Goal: Communication & Community: Ask a question

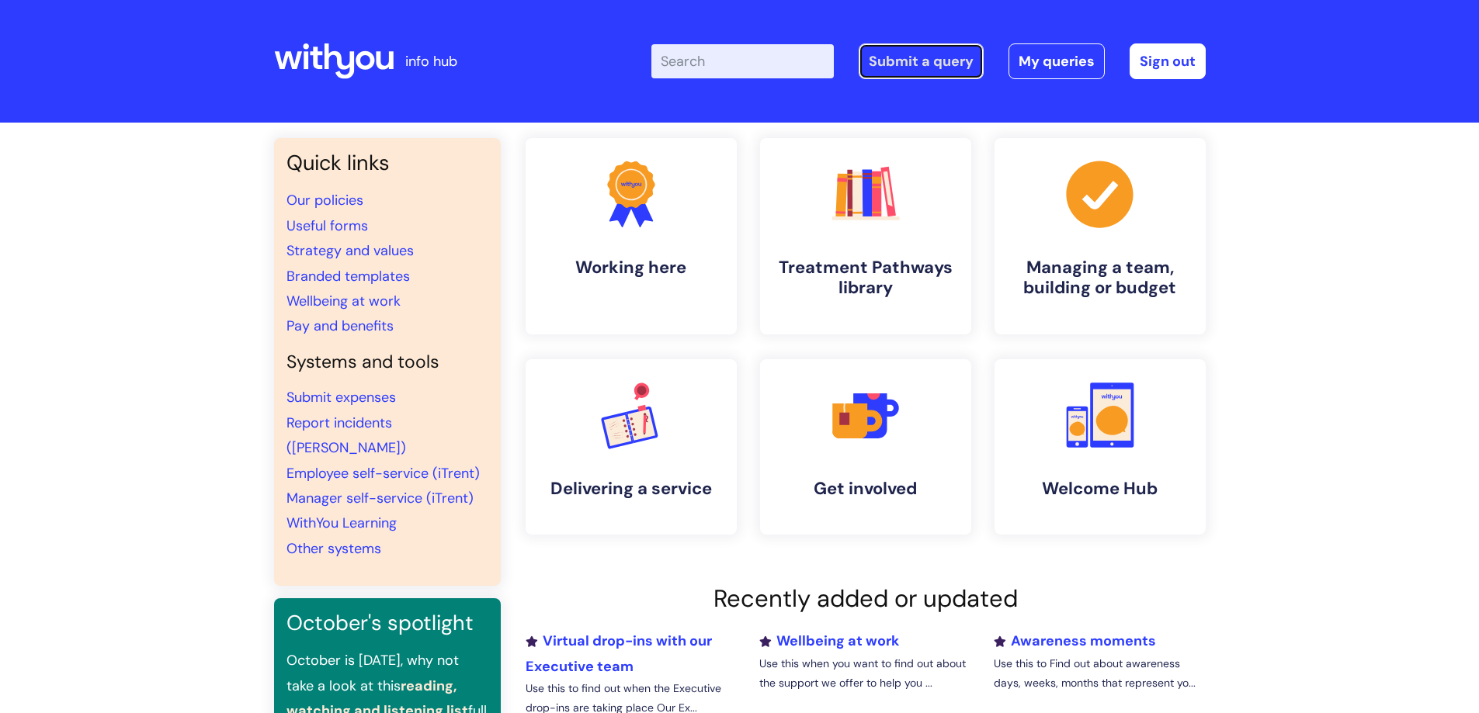
click at [929, 54] on link "Submit a query" at bounding box center [921, 61] width 125 height 36
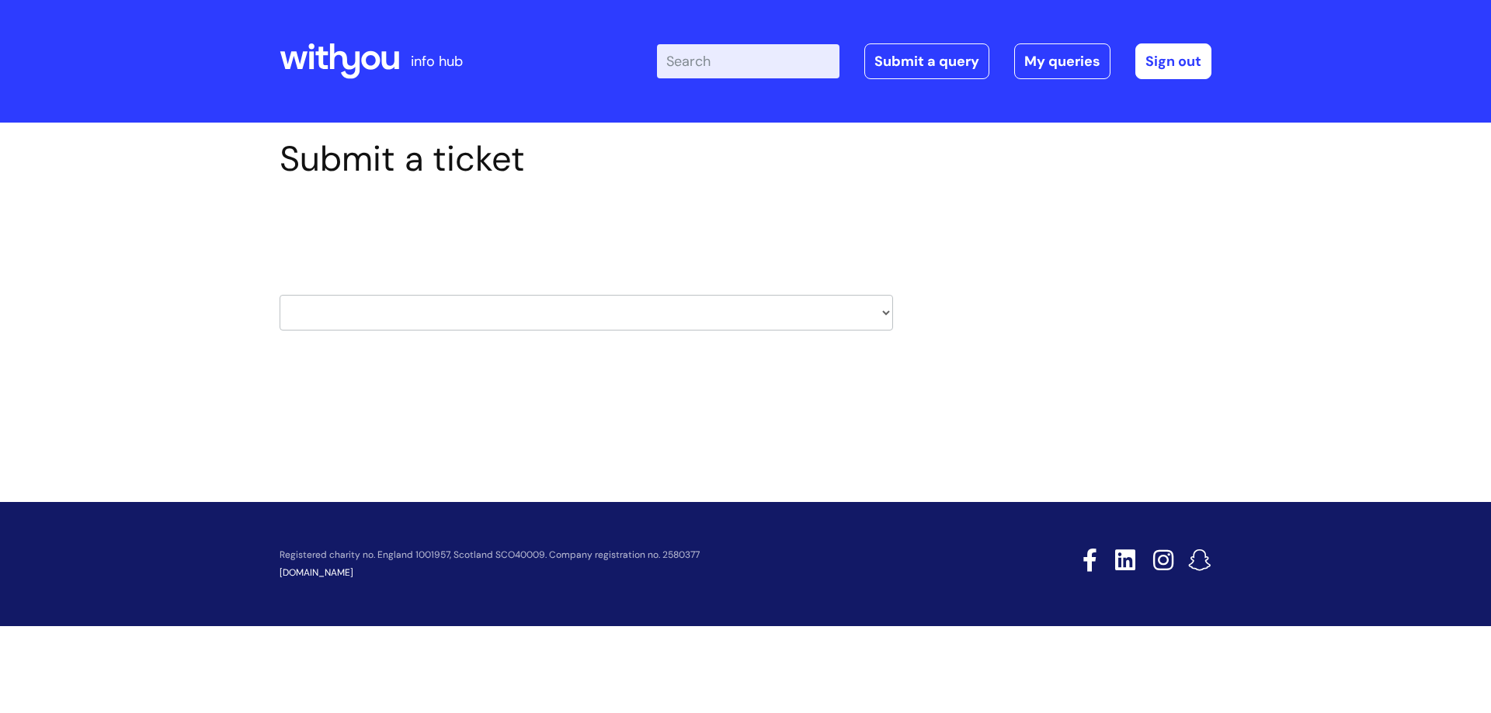
click at [452, 311] on select "HR / People IT and Support Clinical Drug Alerts Finance Accounts Data Support T…" at bounding box center [585, 313] width 613 height 36
select select "it_and_support"
click at [279, 295] on select "HR / People IT and Support Clinical Drug Alerts Finance Accounts Data Support T…" at bounding box center [585, 313] width 613 height 36
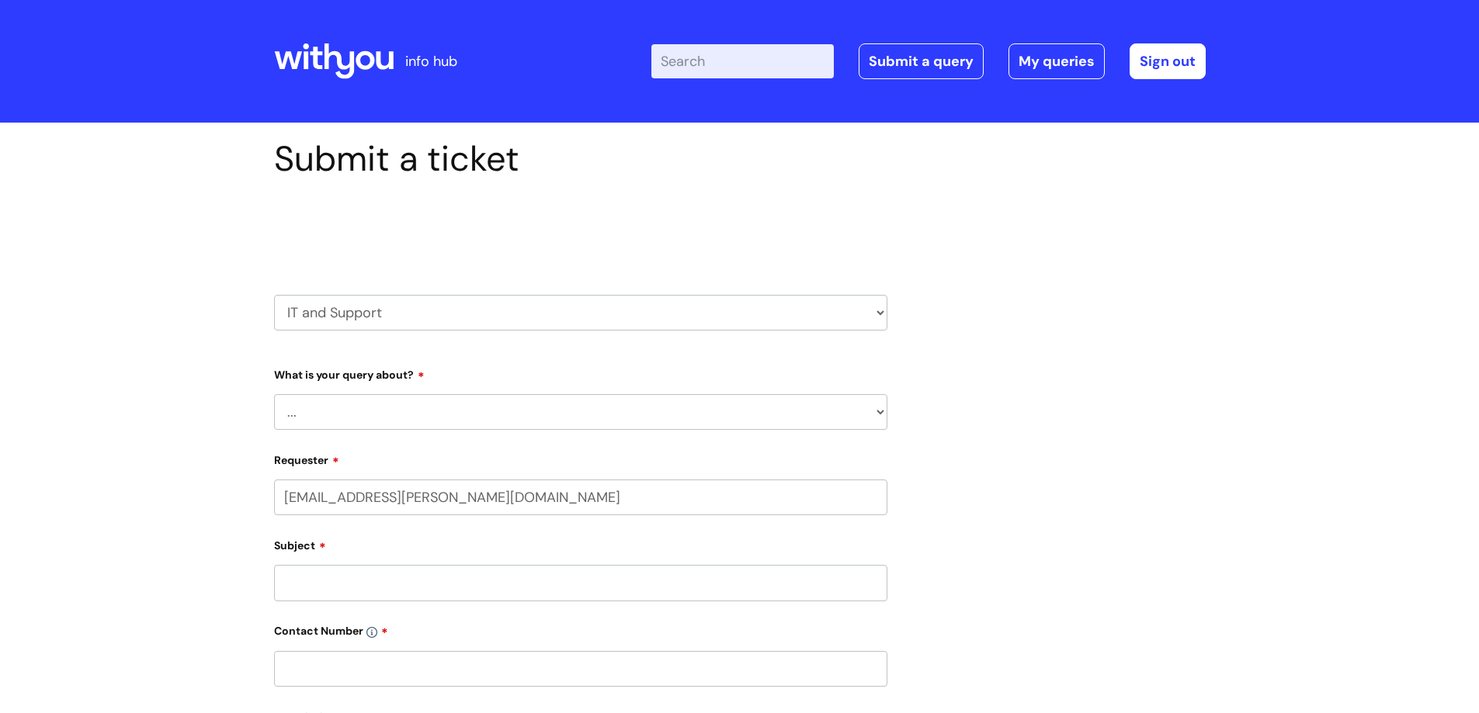
select select "80004157231"
click at [443, 412] on select "... Mobile Phone Reset & MFA Accounts, Starters and Leavers IT Hardware issue I…" at bounding box center [580, 412] width 613 height 36
select select "Something Else"
click at [274, 394] on select "... Mobile Phone Reset & MFA Accounts, Starters and Leavers IT Hardware issue I…" at bounding box center [580, 412] width 613 height 36
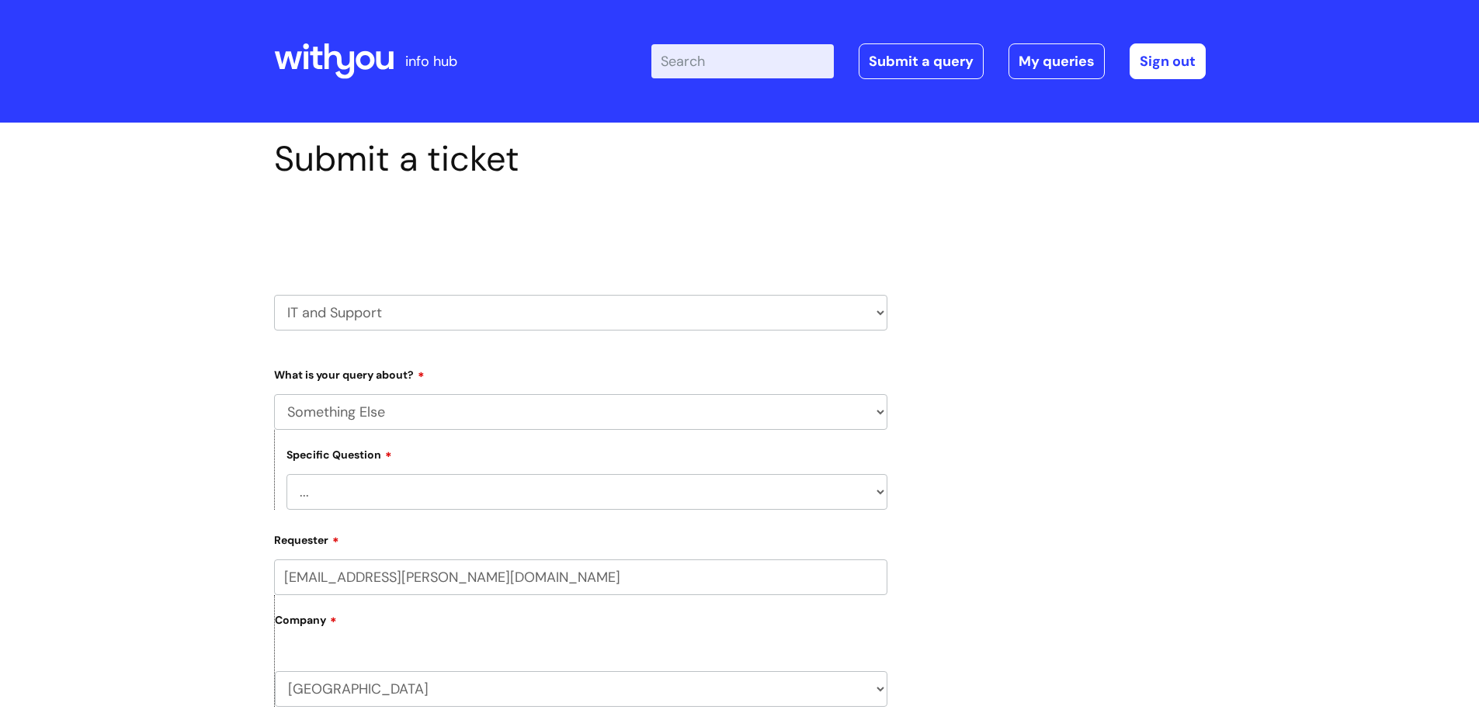
click at [423, 498] on select "... My problem is not listed" at bounding box center [586, 492] width 601 height 36
select select "My problem is not listed"
click at [286, 474] on select "... My problem is not listed" at bounding box center [586, 492] width 601 height 36
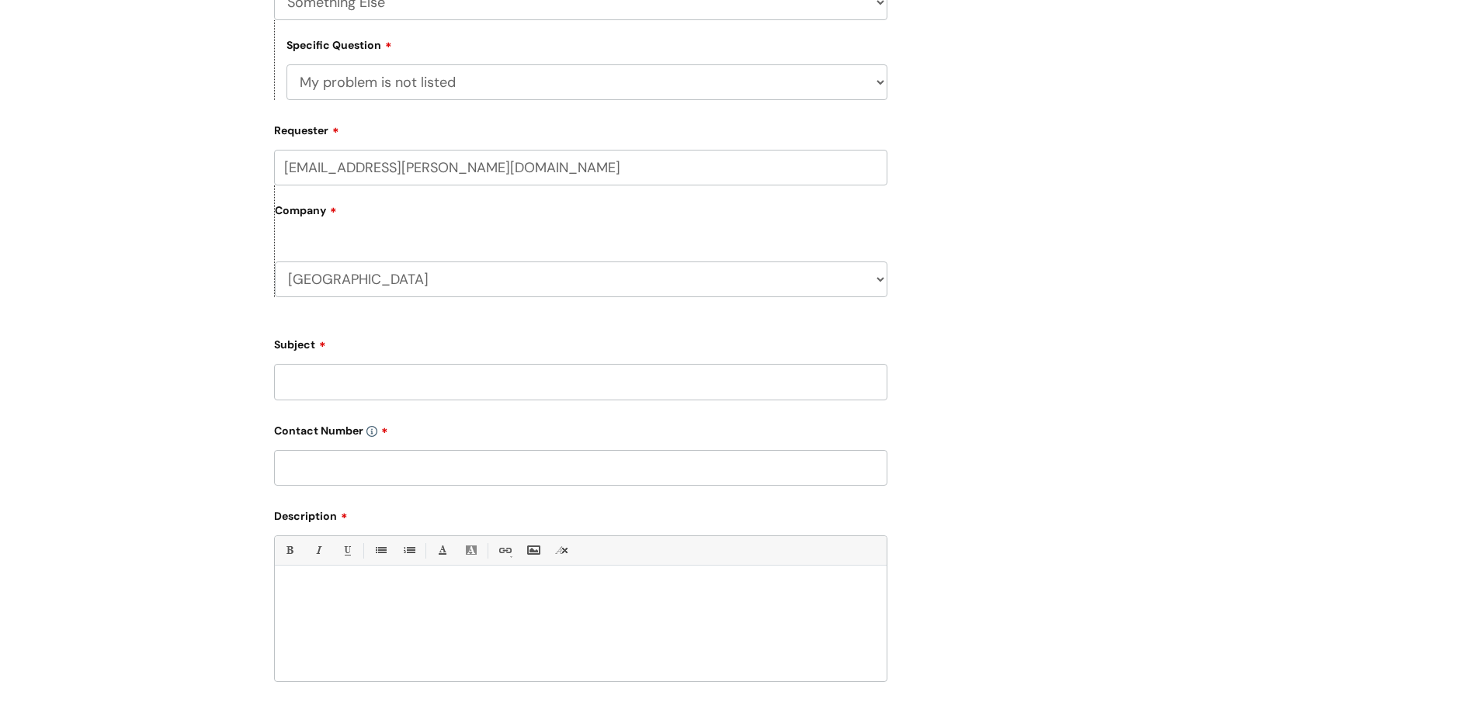
scroll to position [518, 0]
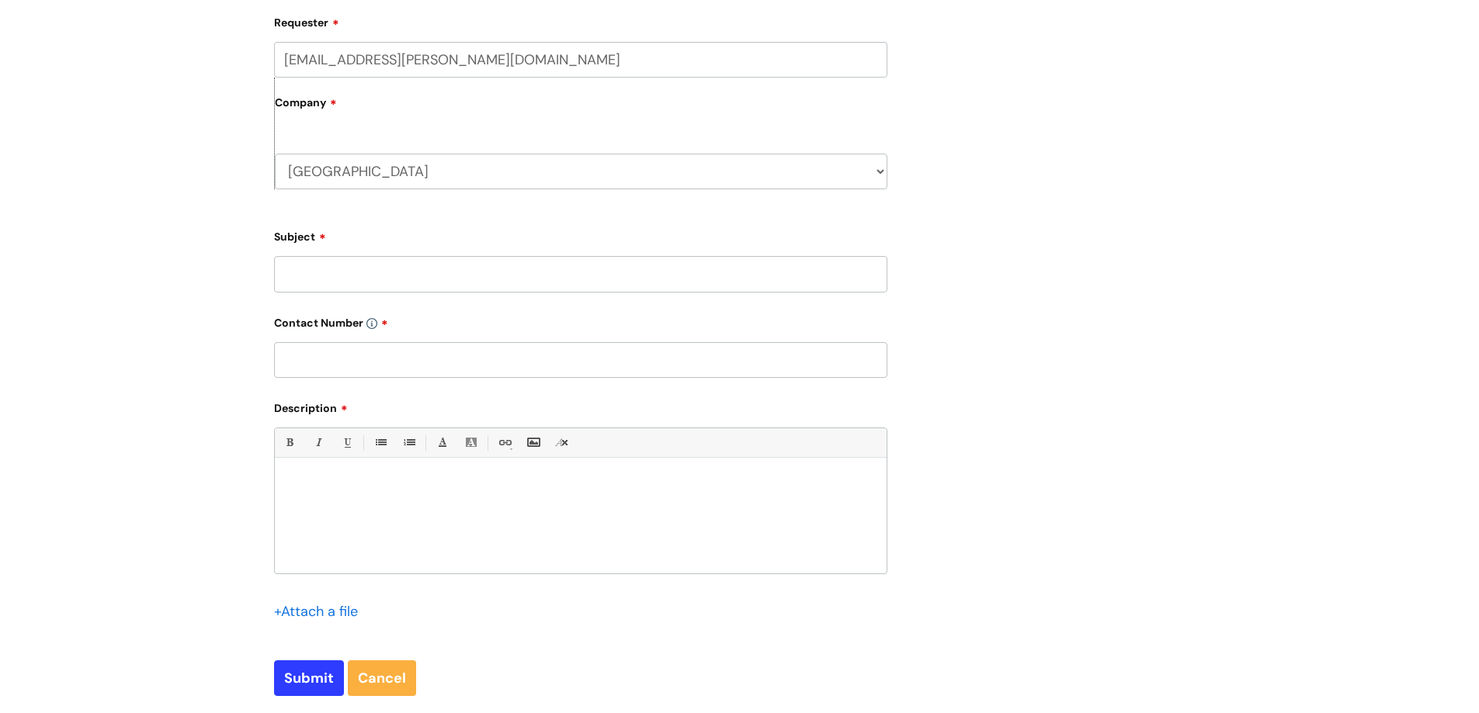
click at [414, 276] on input "Subject" at bounding box center [580, 274] width 613 height 36
type input "Calendar events"
click at [411, 365] on input "text" at bounding box center [580, 360] width 613 height 36
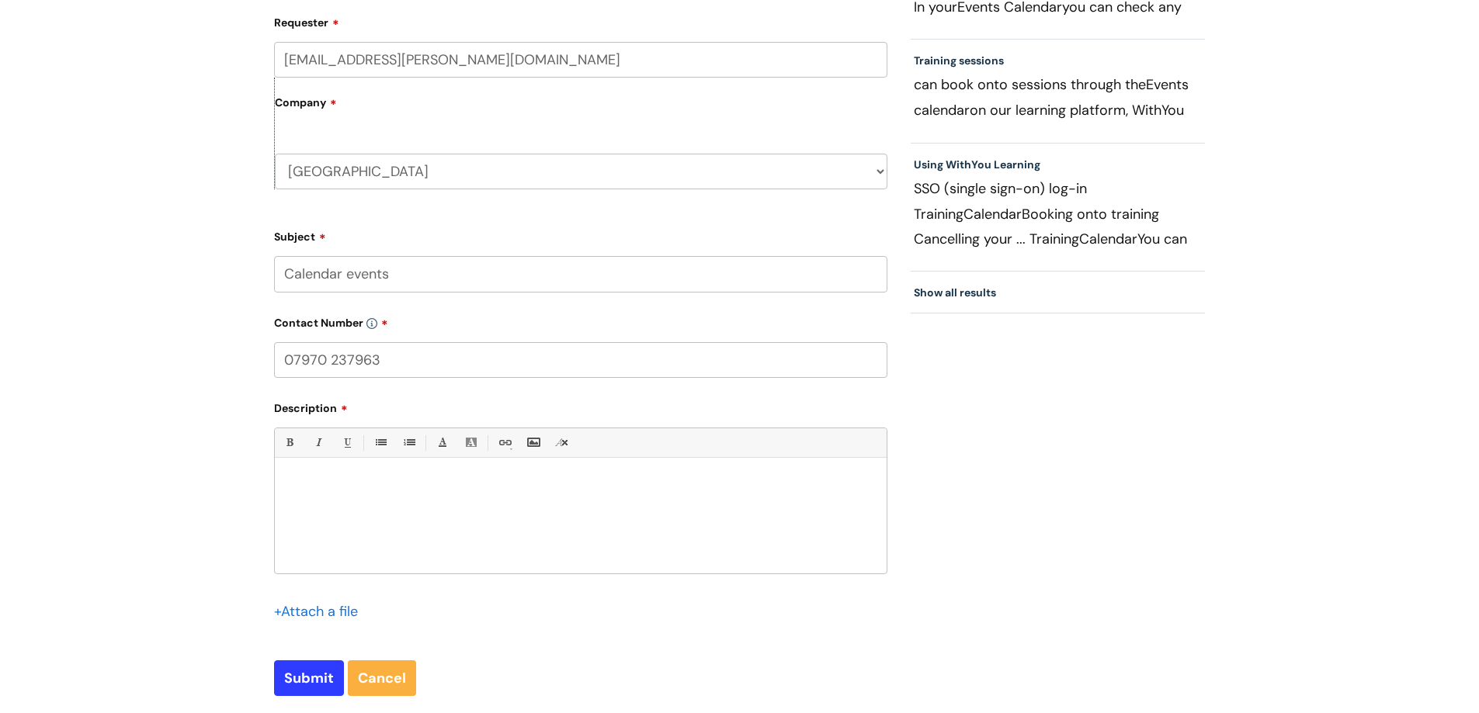
type input "07970 237963"
click at [448, 505] on div at bounding box center [581, 520] width 612 height 107
click at [560, 507] on p at bounding box center [580, 499] width 588 height 15
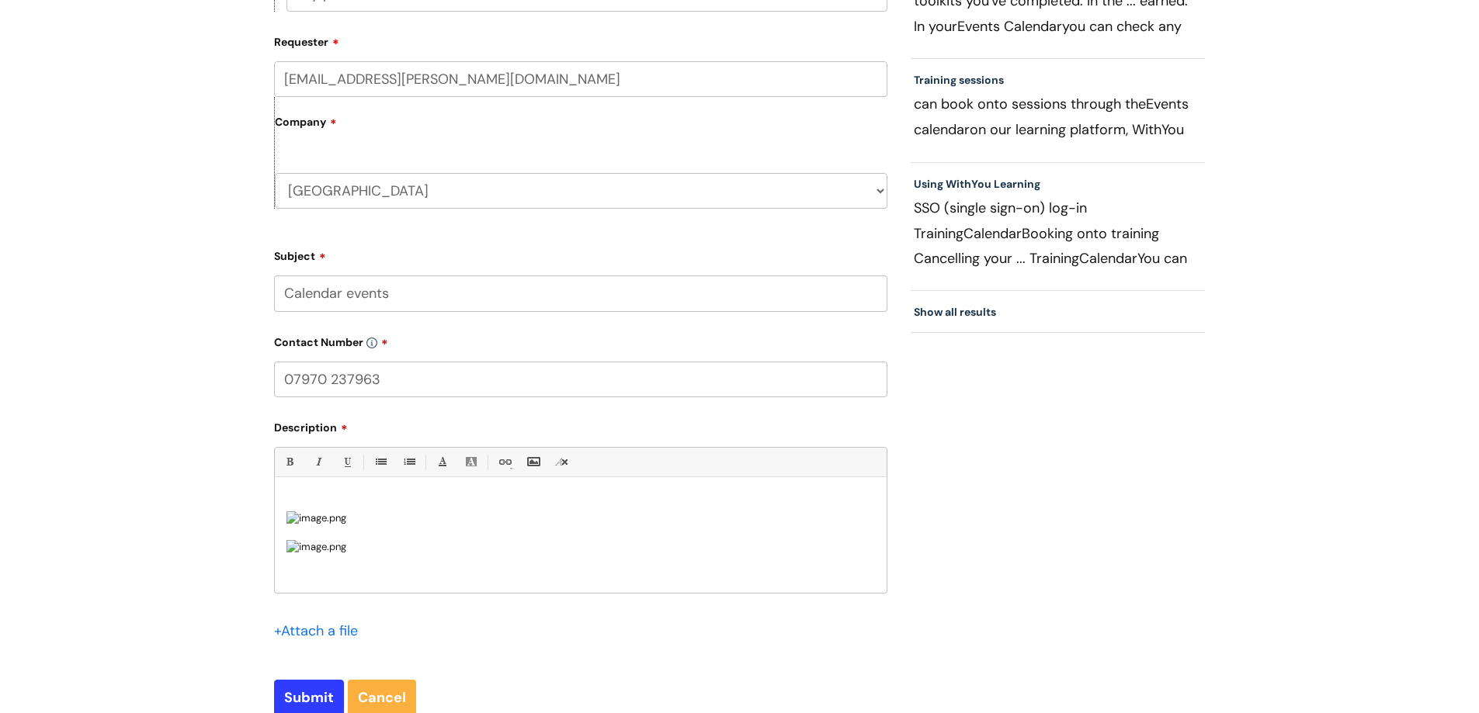
scroll to position [621, 0]
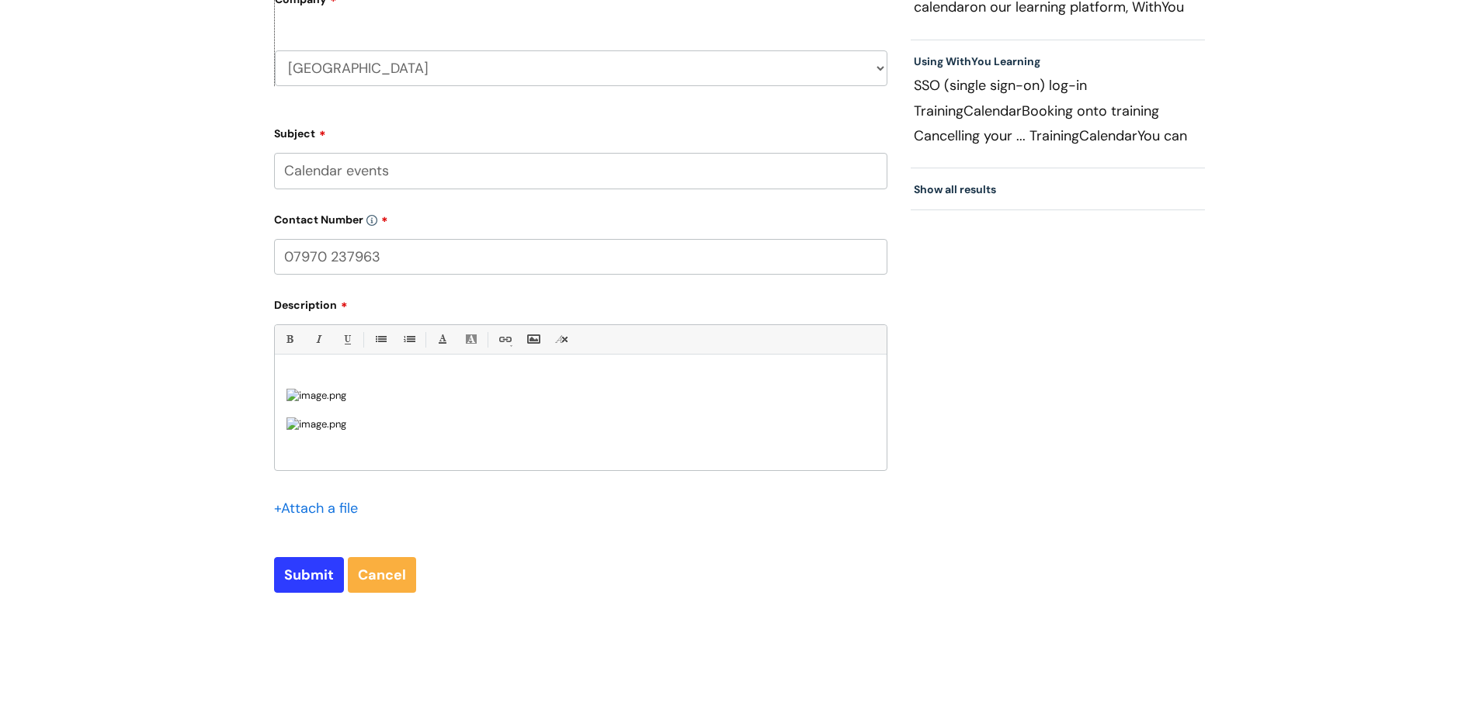
click at [411, 376] on p at bounding box center [580, 382] width 588 height 14
click at [289, 389] on p "Please advise how I can fix this problem with my calendar events. I can't see a…" at bounding box center [580, 382] width 588 height 14
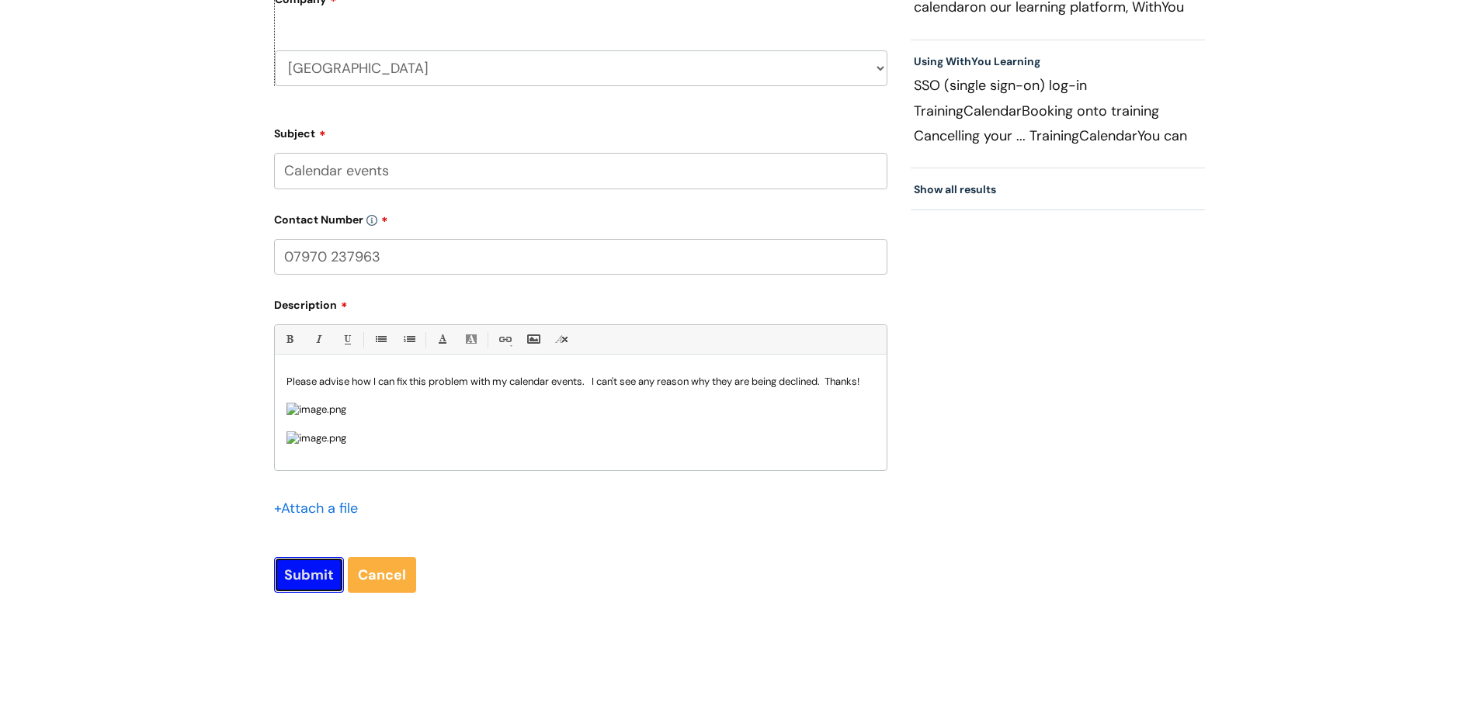
click at [324, 586] on input "Submit" at bounding box center [309, 575] width 70 height 36
type input "Please Wait..."
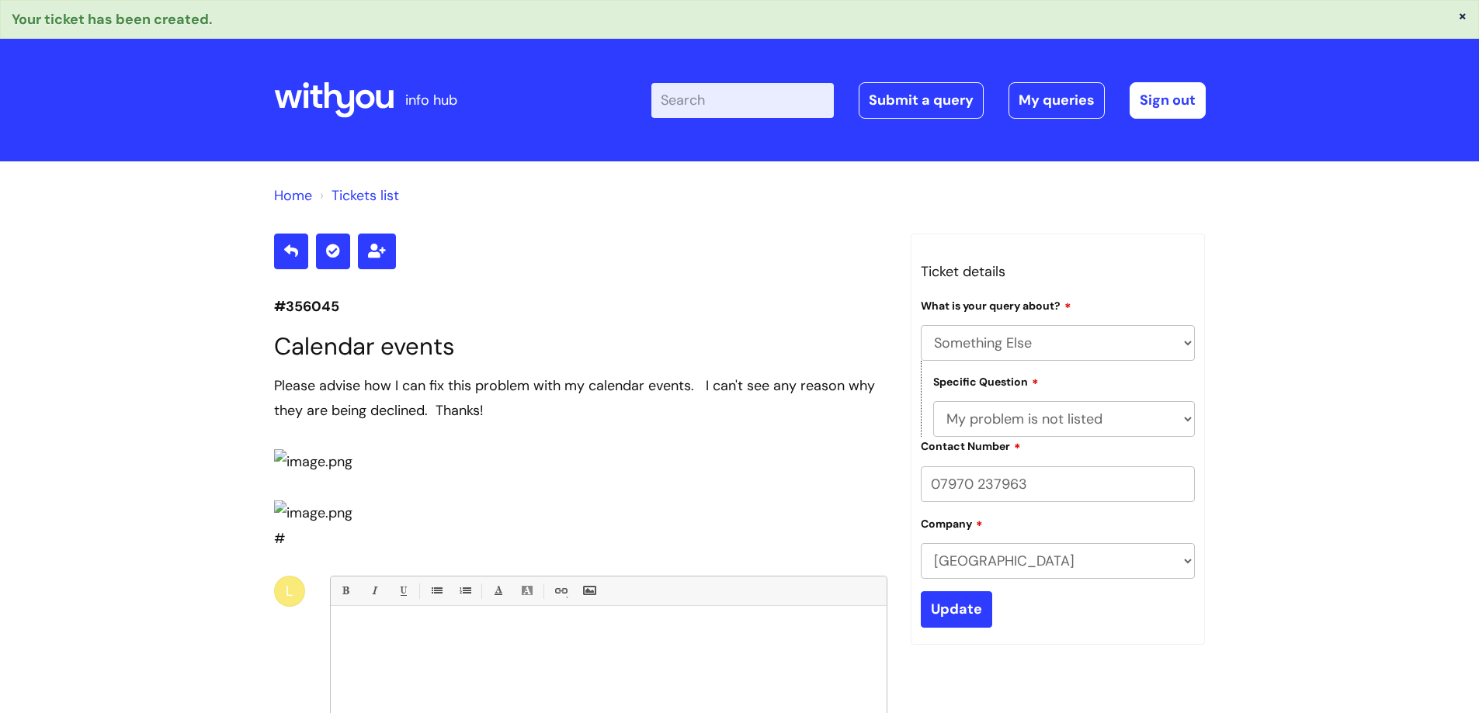
select select "Something Else"
select select "My problem is not listed"
click at [793, 113] on input "Enter your search term here..." at bounding box center [742, 100] width 182 height 34
type input "Helpdesk"
click button "Search" at bounding box center [0, 0] width 0 height 0
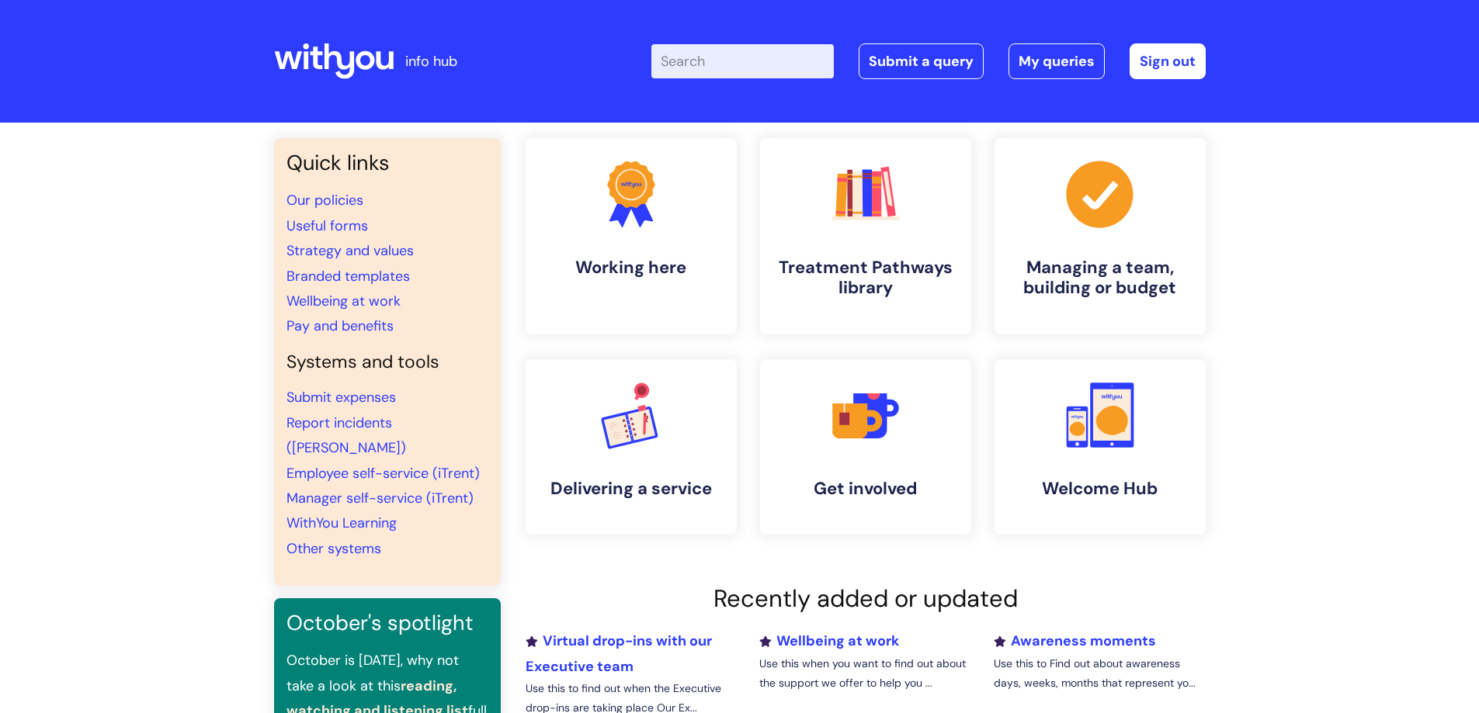
drag, startPoint x: 817, startPoint y: 64, endPoint x: 807, endPoint y: 64, distance: 10.1
click at [809, 64] on input "Enter your search term here..." at bounding box center [742, 61] width 182 height 34
type input "h"
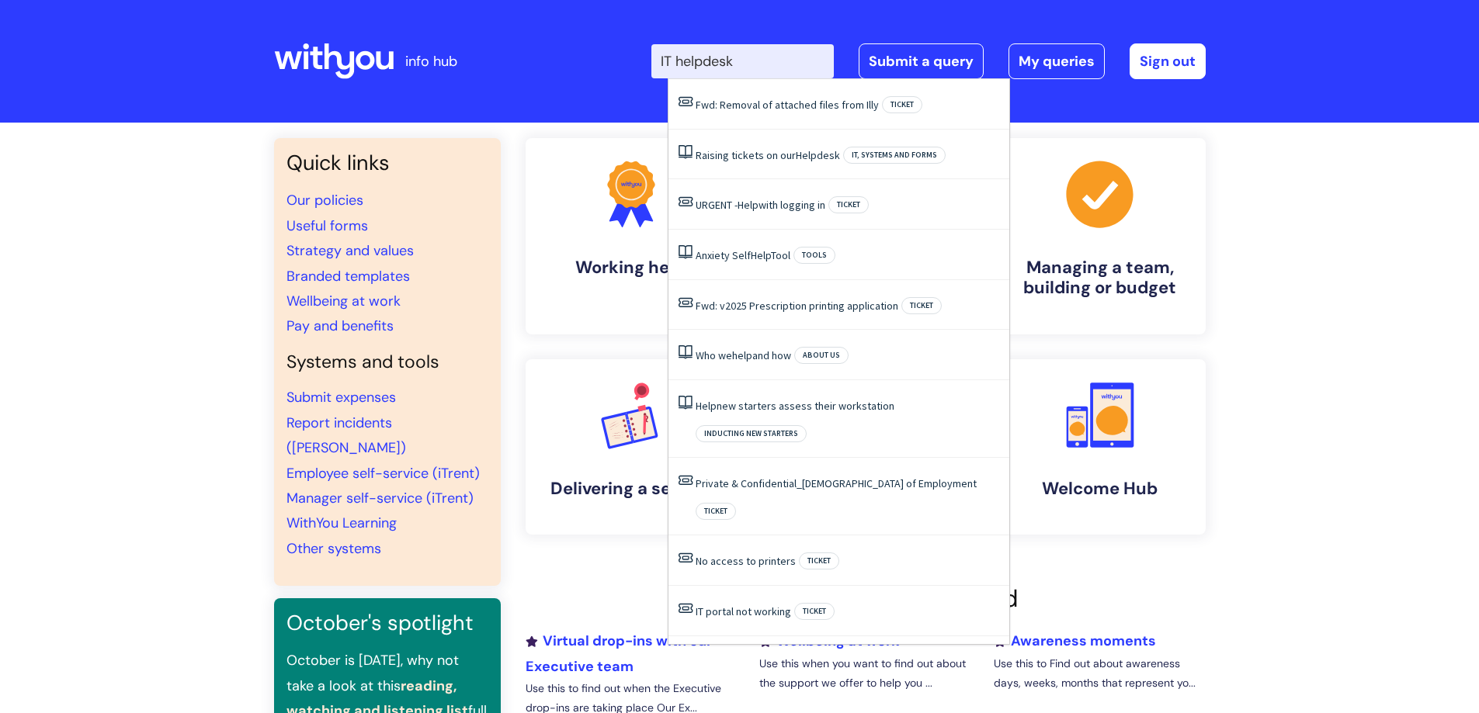
type input "IT helpdesk"
click button "Search" at bounding box center [0, 0] width 0 height 0
